Goal: Navigation & Orientation: Find specific page/section

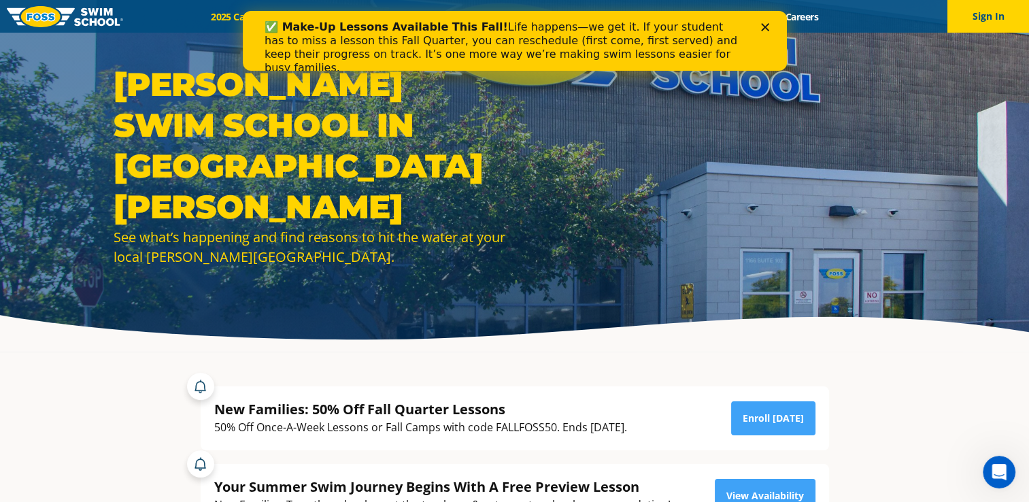
click at [263, 12] on div "✅ Make-Up Lessons Available This Fall! Life happens—we get it. If your student …" at bounding box center [514, 41] width 544 height 60
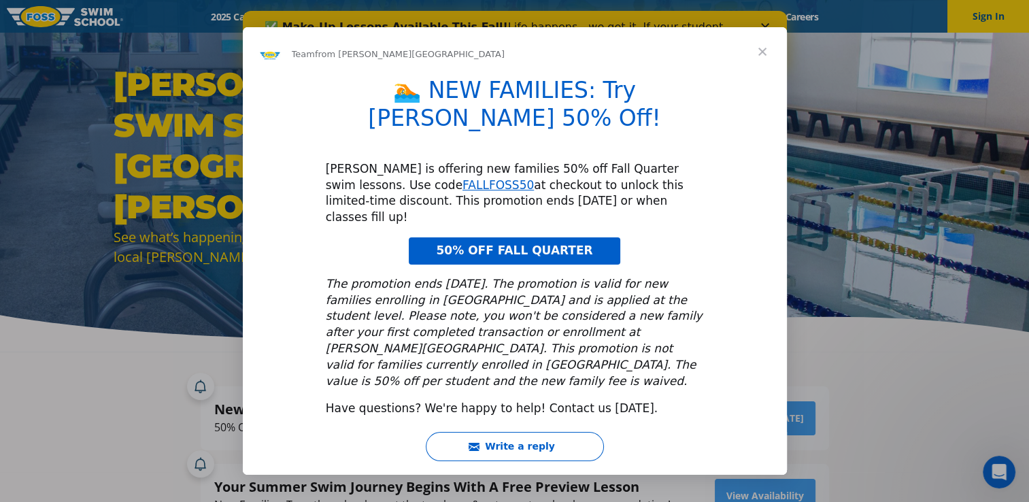
click at [756, 76] on span "Close" at bounding box center [762, 51] width 49 height 49
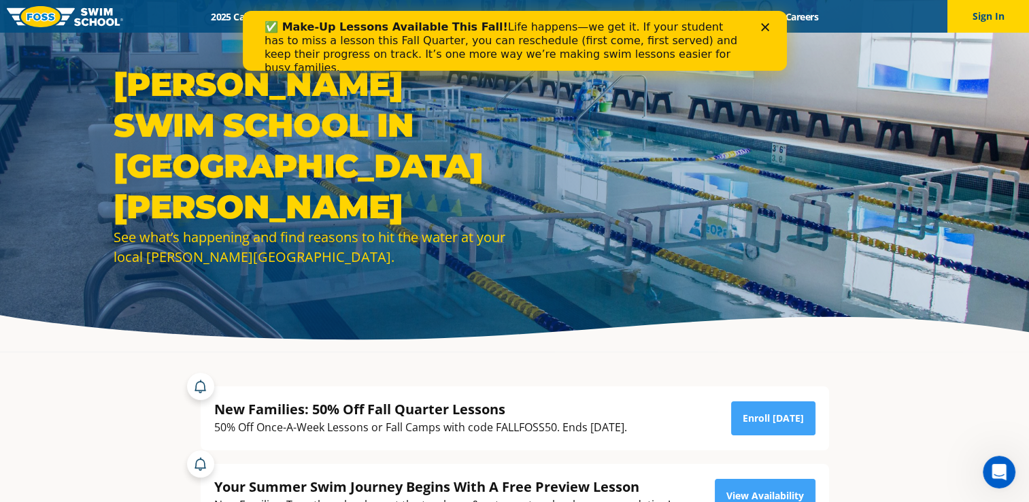
click at [770, 26] on div "Close" at bounding box center [768, 27] width 14 height 8
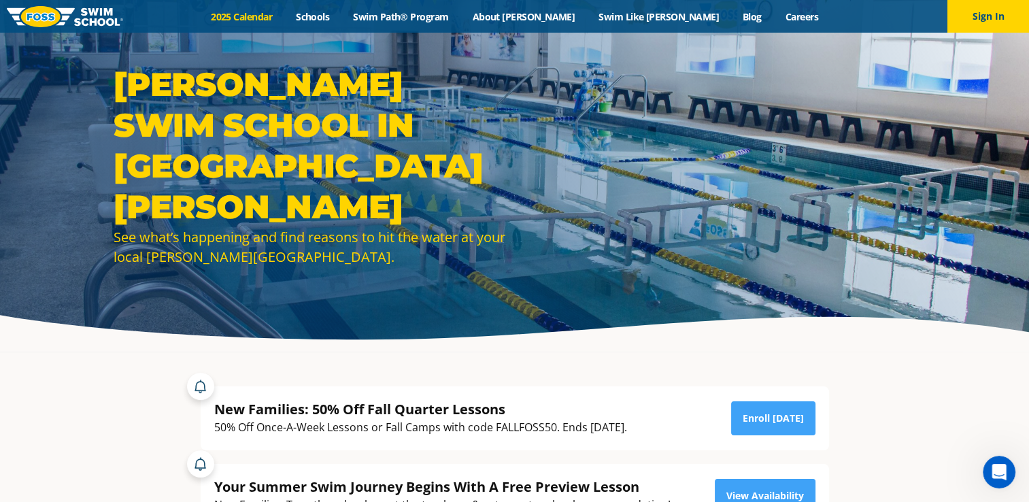
click at [267, 10] on link "2025 Calendar" at bounding box center [241, 16] width 85 height 13
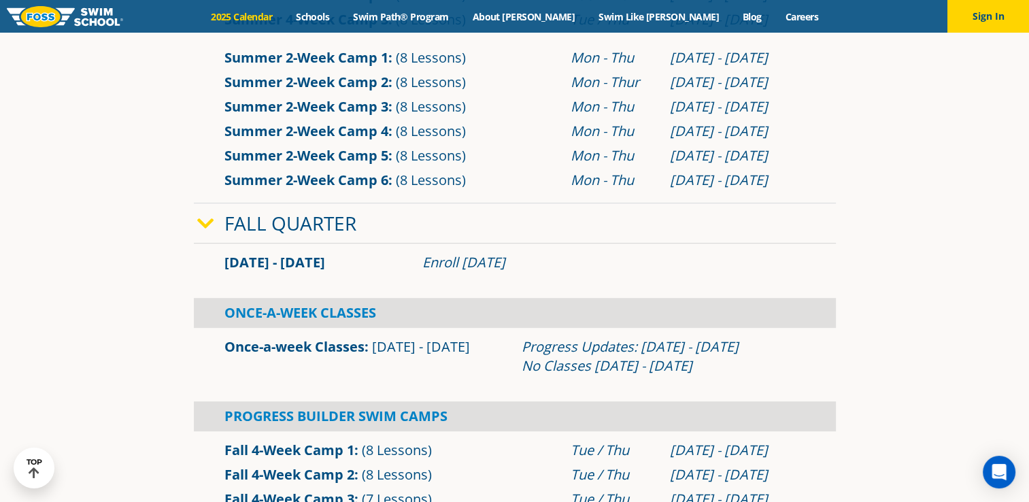
scroll to position [748, 0]
